Goal: Register for event/course

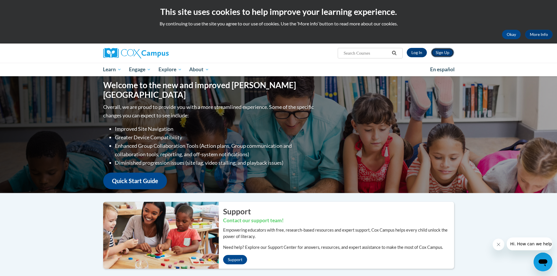
click at [442, 49] on link "Sign Up" at bounding box center [442, 52] width 23 height 9
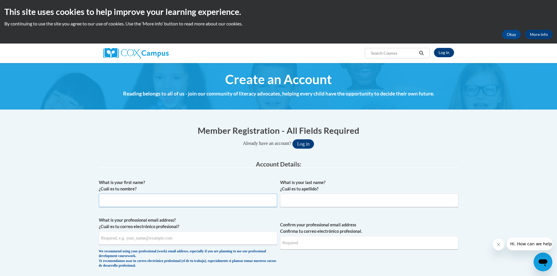
click at [128, 201] on input "What is your first name? ¿Cuál es tu nombre?" at bounding box center [188, 200] width 178 height 13
type input "[PERSON_NAME]"
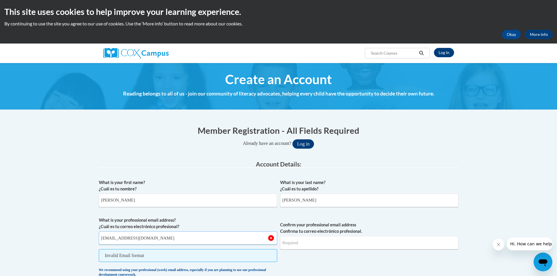
type input "[EMAIL_ADDRESS][DOMAIN_NAME]"
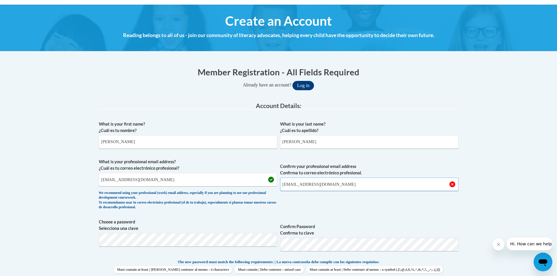
scroll to position [88, 0]
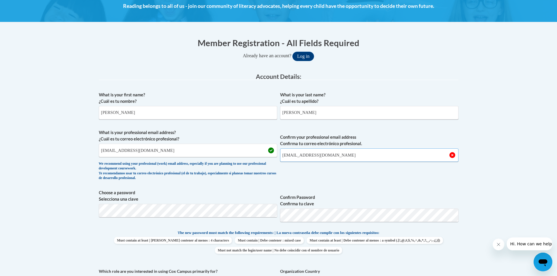
type input "[EMAIL_ADDRESS][DOMAIN_NAME]"
click at [292, 52] on button "Log in" at bounding box center [303, 56] width 22 height 9
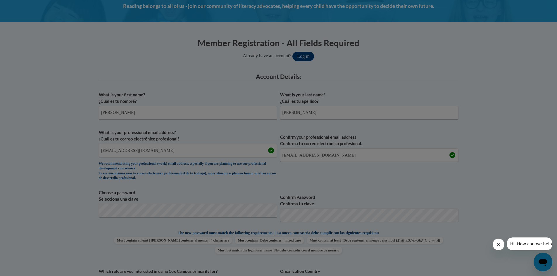
scroll to position [108, 0]
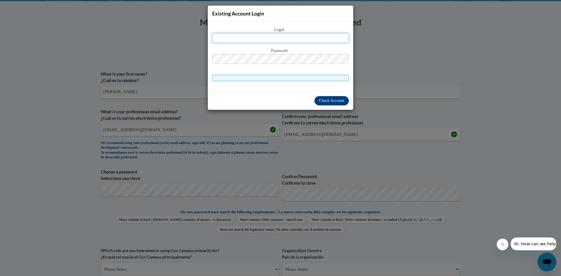
click at [282, 36] on input "text" at bounding box center [280, 38] width 137 height 10
type input "bowlintr@collierschools.com"
click at [334, 103] on span "Check Account" at bounding box center [331, 101] width 25 height 4
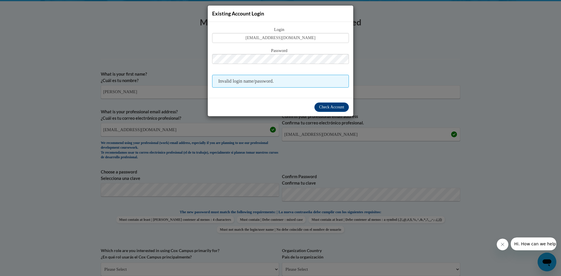
click at [247, 79] on span "Invalid login name/password." at bounding box center [280, 81] width 137 height 13
click at [277, 80] on span "Invalid login name/password." at bounding box center [280, 81] width 137 height 13
drag, startPoint x: 356, startPoint y: 29, endPoint x: 356, endPoint y: 33, distance: 4.1
click at [357, 29] on div "Existing Account Login Login bowlintr@collierschools.com Password Invalid login…" at bounding box center [280, 138] width 561 height 276
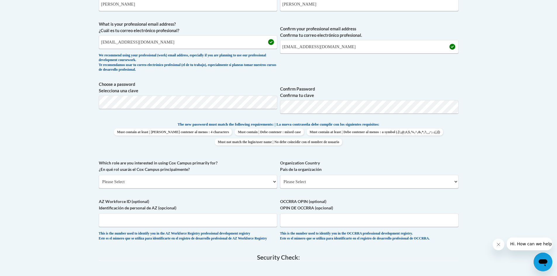
scroll to position [225, 0]
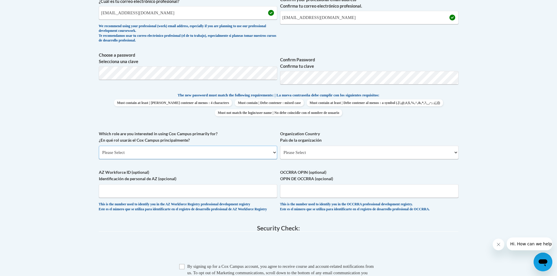
click at [170, 151] on select "Please Select College/University | Colegio/Universidad Community/Nonprofit Part…" at bounding box center [188, 152] width 178 height 13
select select "fbf2d438-af2f-41f8-98f1-81c410e29de3"
click at [99, 146] on select "Please Select College/University | Colegio/Universidad Community/Nonprofit Part…" at bounding box center [188, 152] width 178 height 13
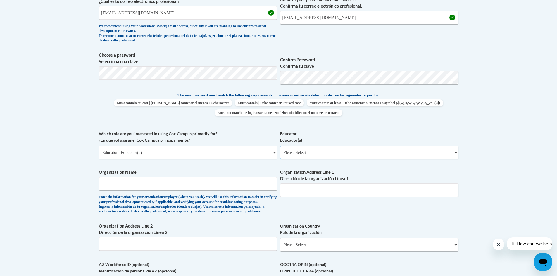
click at [293, 154] on select "Please Select Early Learning/Daycare Teacher/Family Home Care Provider | Maestr…" at bounding box center [369, 152] width 178 height 13
select select "8e40623d-54d0-45cd-9f92-5df65cd3f8cf"
click at [280, 146] on select "Please Select Early Learning/Daycare Teacher/Family Home Care Provider | Maestr…" at bounding box center [369, 152] width 178 height 13
click at [165, 184] on input "Organization Name" at bounding box center [188, 183] width 178 height 13
type input "Collier County Public Schools"
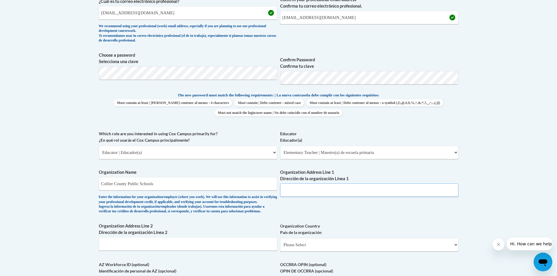
click at [344, 189] on input "Organization Address Line 1 Dirección de la organización Línea 1" at bounding box center [369, 190] width 178 height 13
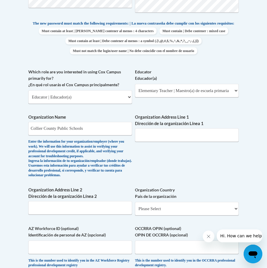
scroll to position [372, 0]
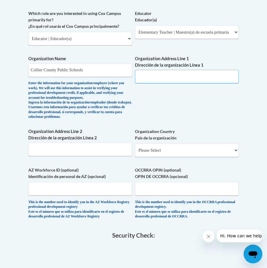
click at [153, 81] on input "Organization Address Line 1 Dirección de la organización Línea 1" at bounding box center [187, 76] width 104 height 13
click at [156, 83] on input "2711" at bounding box center [187, 76] width 104 height 13
click at [181, 83] on input "2711 44th Terrace" at bounding box center [187, 76] width 104 height 13
type input "2711 44th Terrace SW, Naples, FL 34116"
click at [199, 157] on select "Please Select United States | Estados Unidos Outside of the United States | Fue…" at bounding box center [187, 150] width 104 height 13
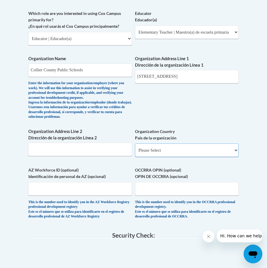
select select "ad49bcad-a171-4b2e-b99c-48b446064914"
click at [135, 157] on select "Please Select United States | Estados Unidos Outside of the United States | Fue…" at bounding box center [187, 150] width 104 height 13
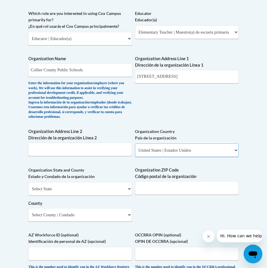
select select
click at [72, 196] on select "Select State Alabama Alaska Arizona Arkansas California Colorado Connecticut De…" at bounding box center [80, 188] width 104 height 13
select select "Florida"
click at [28, 196] on select "Select State Alabama Alaska Arizona Arkansas California Colorado Connecticut De…" at bounding box center [80, 188] width 104 height 13
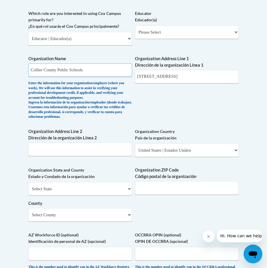
click at [94, 74] on input "Collier County Public Schools" at bounding box center [80, 69] width 104 height 13
click at [171, 195] on input "Organization ZIP Code Código postal de la organización" at bounding box center [187, 187] width 104 height 13
type input "34116"
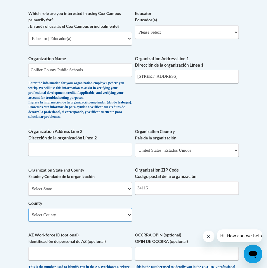
click at [110, 222] on select "Select County Alachua Baker Bay Bradford Brevard Broward Calhoun Charlotte Citr…" at bounding box center [80, 214] width 104 height 13
select select "Collier"
click at [28, 222] on select "Select County Alachua Baker Bay Bradford Brevard Broward Calhoun Charlotte Citr…" at bounding box center [80, 214] width 104 height 13
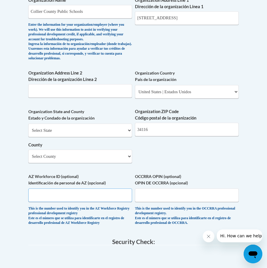
click at [69, 202] on input "AZ Workforce ID (optional) Identificación de personal de AZ (opcional)" at bounding box center [80, 195] width 104 height 13
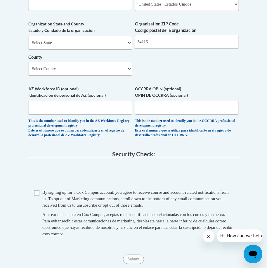
scroll to position [547, 0]
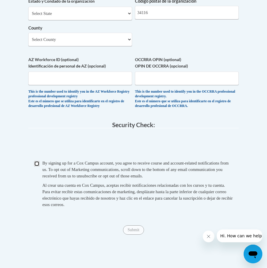
click at [36, 166] on input "Checkbox" at bounding box center [36, 163] width 5 height 5
checkbox input "true"
click at [133, 235] on input "Submit" at bounding box center [133, 229] width 21 height 9
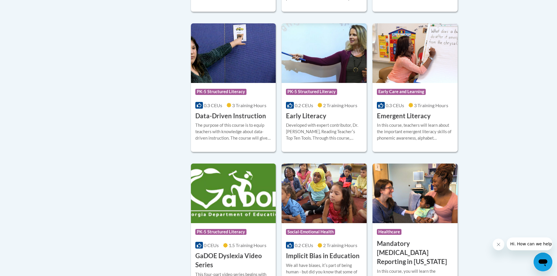
scroll to position [672, 0]
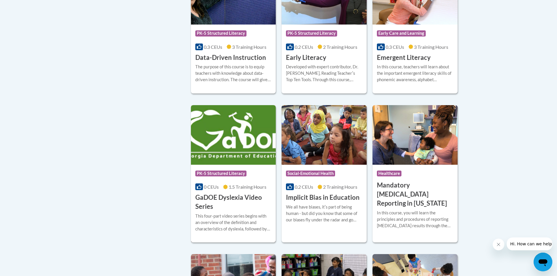
click at [236, 208] on h3 "GaDOE Dyslexia Video Series" at bounding box center [233, 202] width 76 height 18
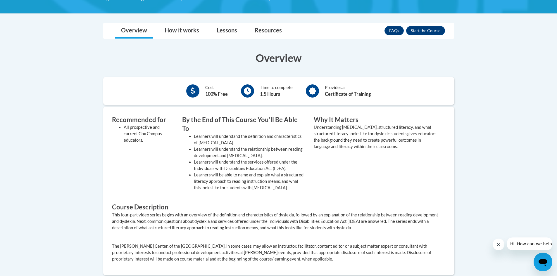
scroll to position [117, 0]
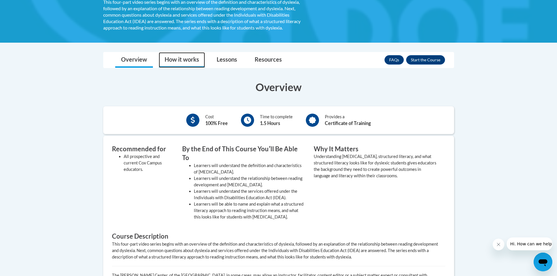
click at [191, 61] on link "How it works" at bounding box center [182, 59] width 46 height 15
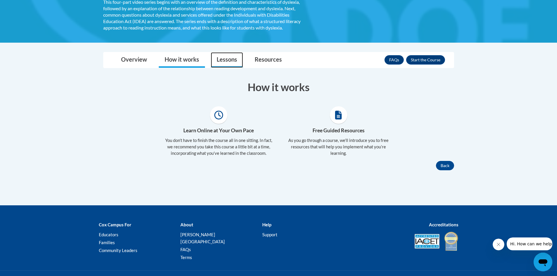
click at [220, 58] on link "Lessons" at bounding box center [227, 59] width 32 height 15
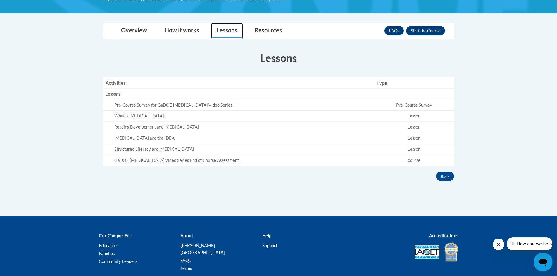
scroll to position [88, 0]
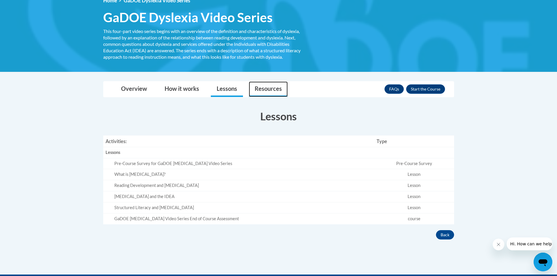
click at [273, 91] on link "Resources" at bounding box center [268, 89] width 39 height 15
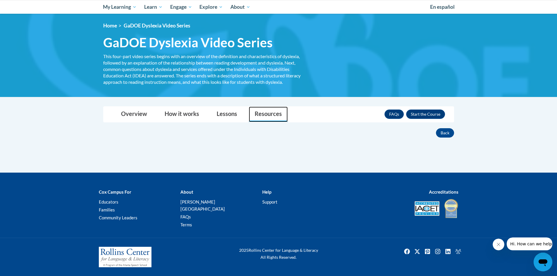
scroll to position [56, 0]
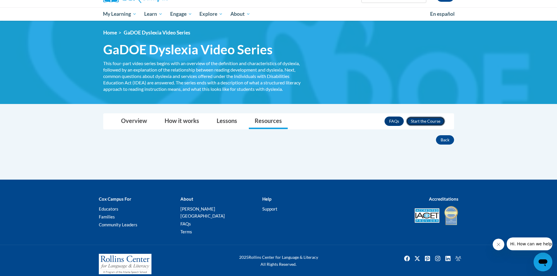
click at [424, 123] on button "Enroll" at bounding box center [425, 121] width 39 height 9
